Goal: Task Accomplishment & Management: Manage account settings

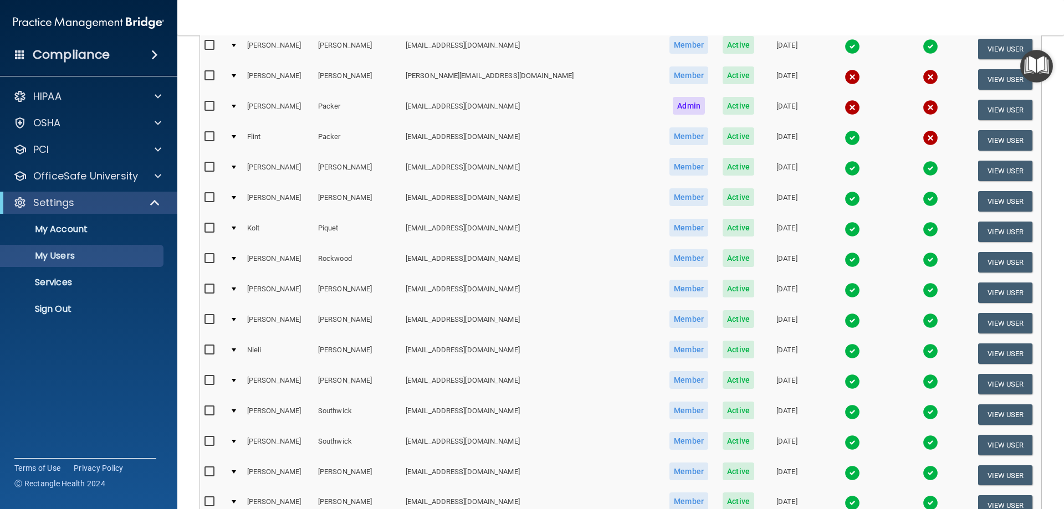
scroll to position [1330, 0]
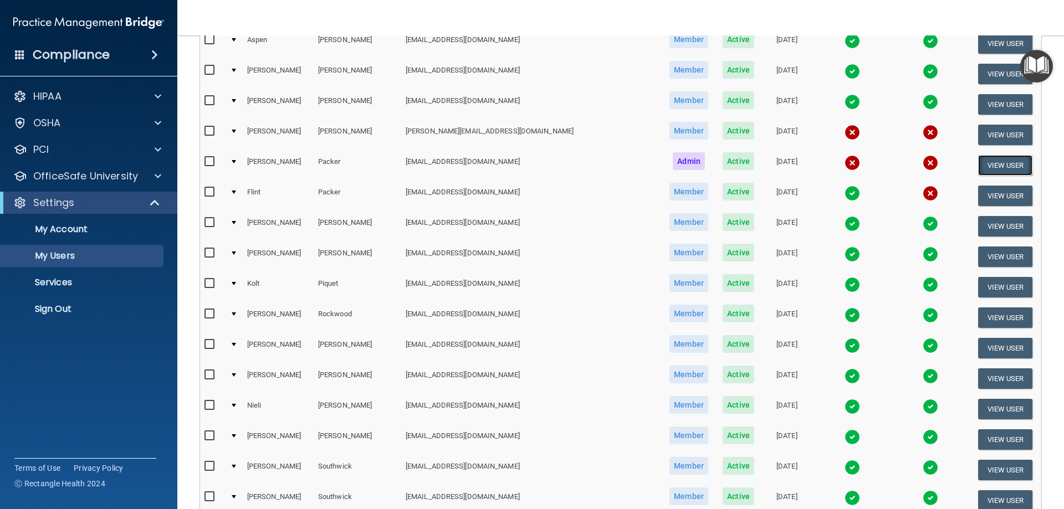
click at [994, 164] on button "View User" at bounding box center [1005, 165] width 55 height 21
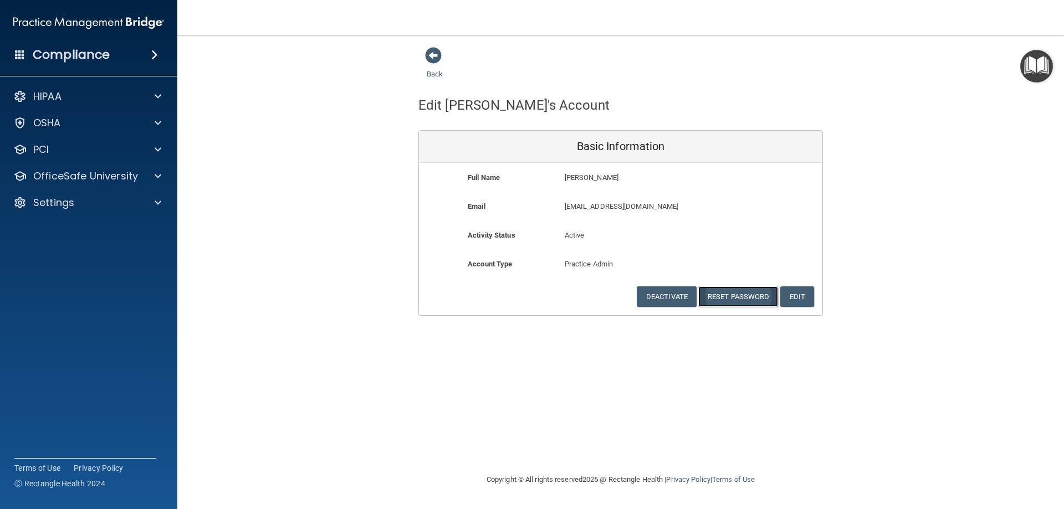
click at [729, 293] on button "Reset Password" at bounding box center [738, 297] width 80 height 21
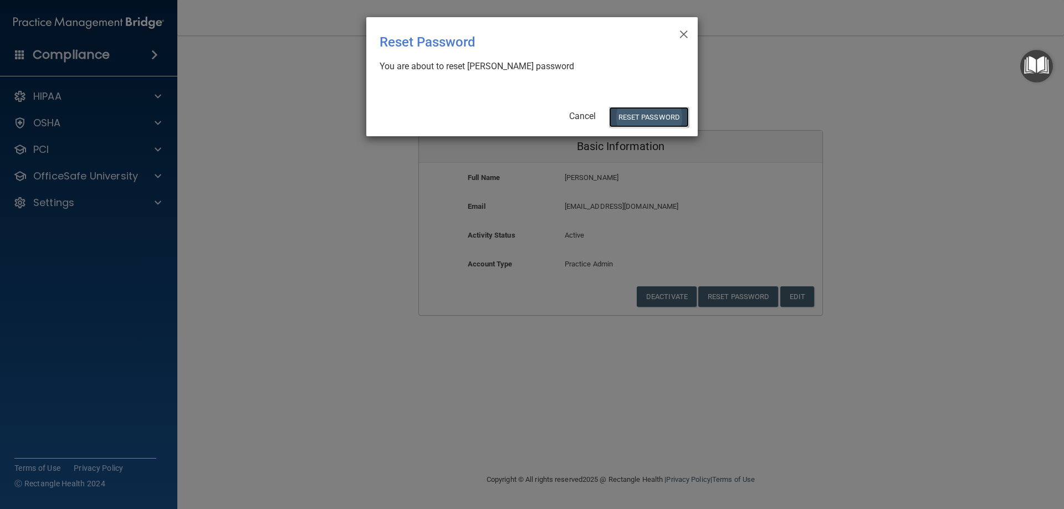
click at [644, 113] on button "Reset Password" at bounding box center [649, 117] width 80 height 21
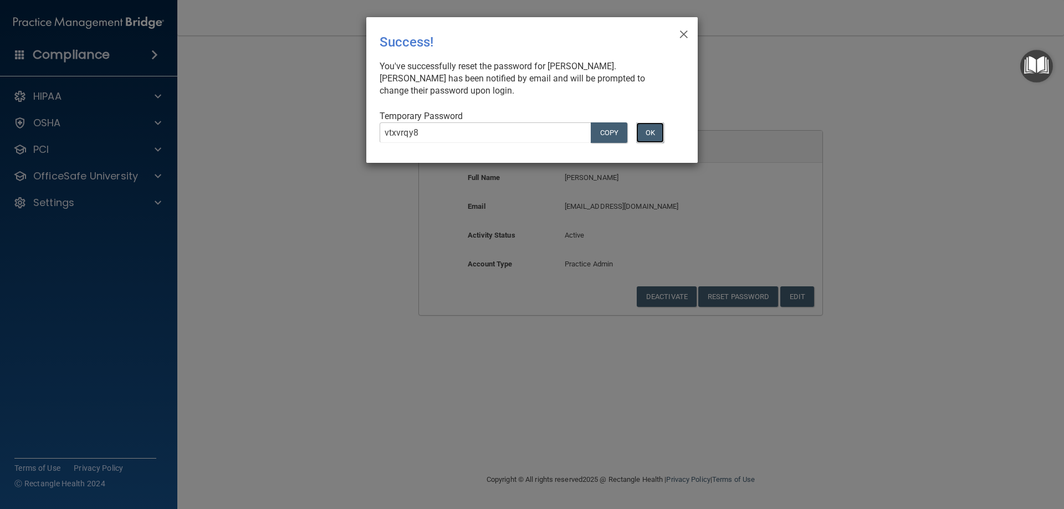
click at [655, 135] on button "OK" at bounding box center [650, 133] width 28 height 21
